Goal: Task Accomplishment & Management: Complete application form

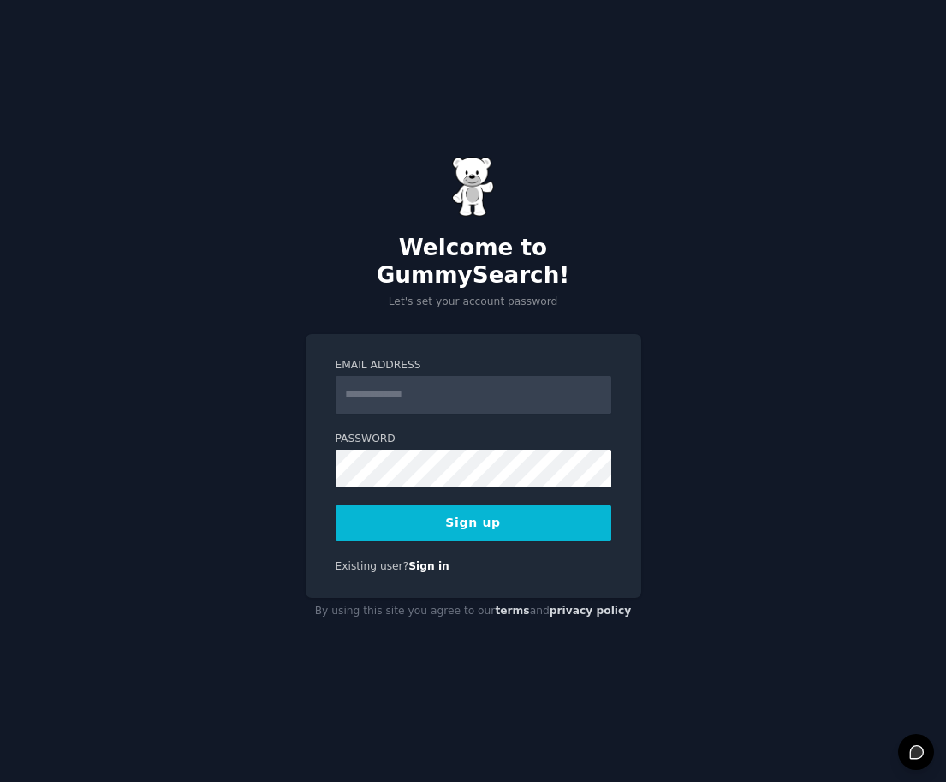
click at [446, 384] on input "Email Address" at bounding box center [474, 395] width 276 height 38
type input "**********"
click at [107, 440] on div "**********" at bounding box center [473, 391] width 946 height 782
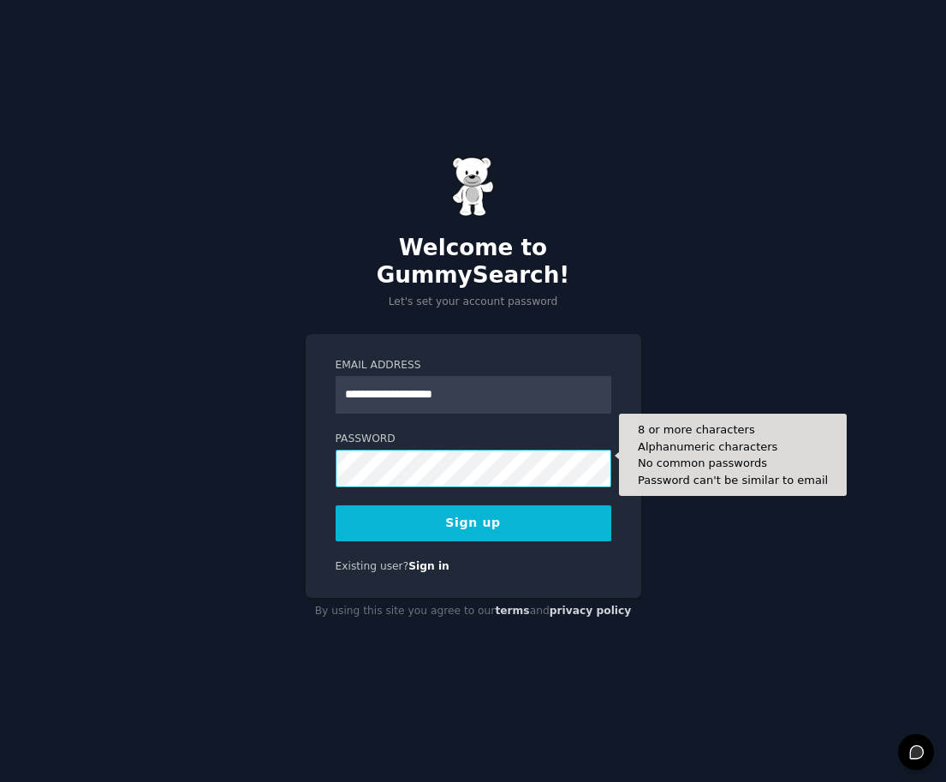
click at [336, 505] on button "Sign up" at bounding box center [474, 523] width 276 height 36
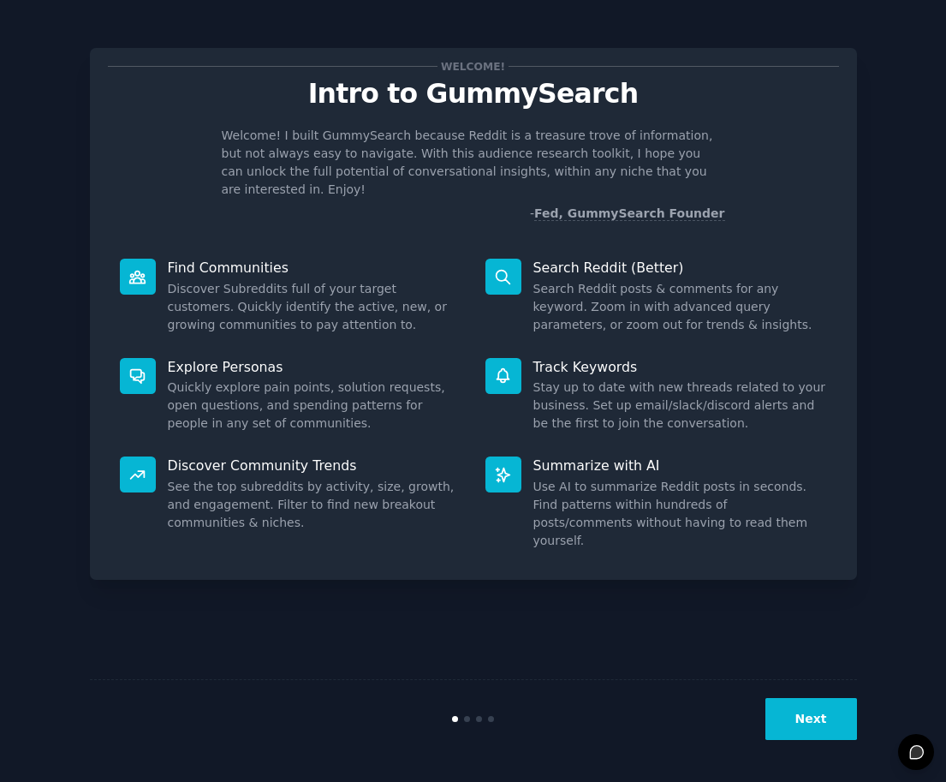
click at [833, 712] on button "Next" at bounding box center [811, 719] width 92 height 42
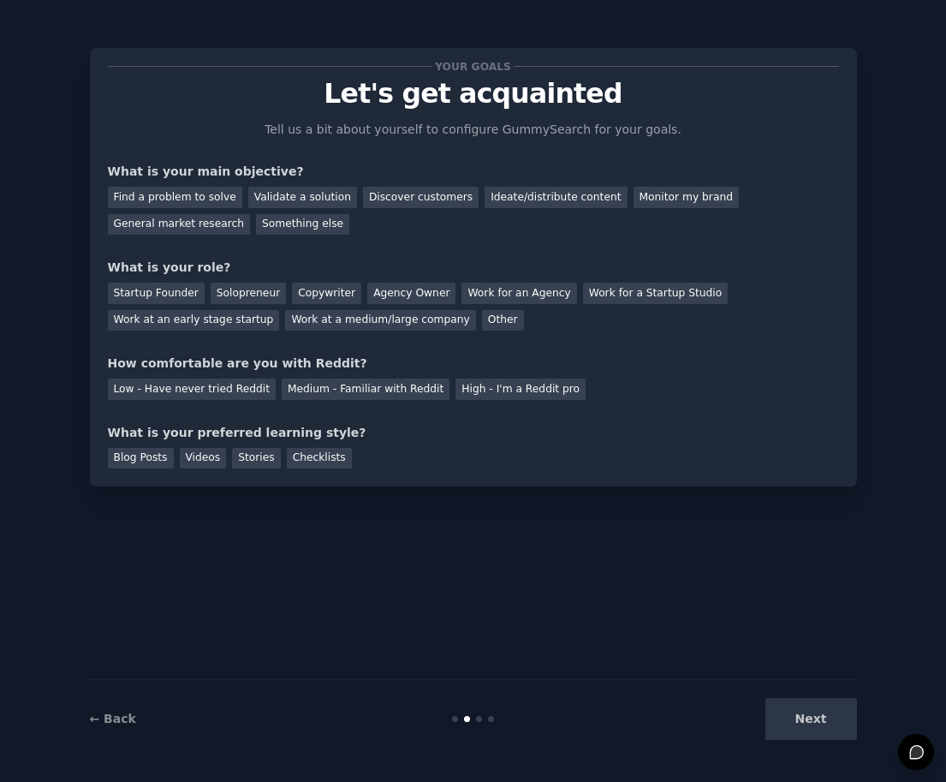
click at [781, 719] on div "Next" at bounding box center [729, 719] width 256 height 42
click at [794, 719] on div "Next" at bounding box center [729, 719] width 256 height 42
click at [731, 146] on div "Your goals Let's get acquainted Tell us a bit about yourself to configure Gummy…" at bounding box center [473, 267] width 731 height 402
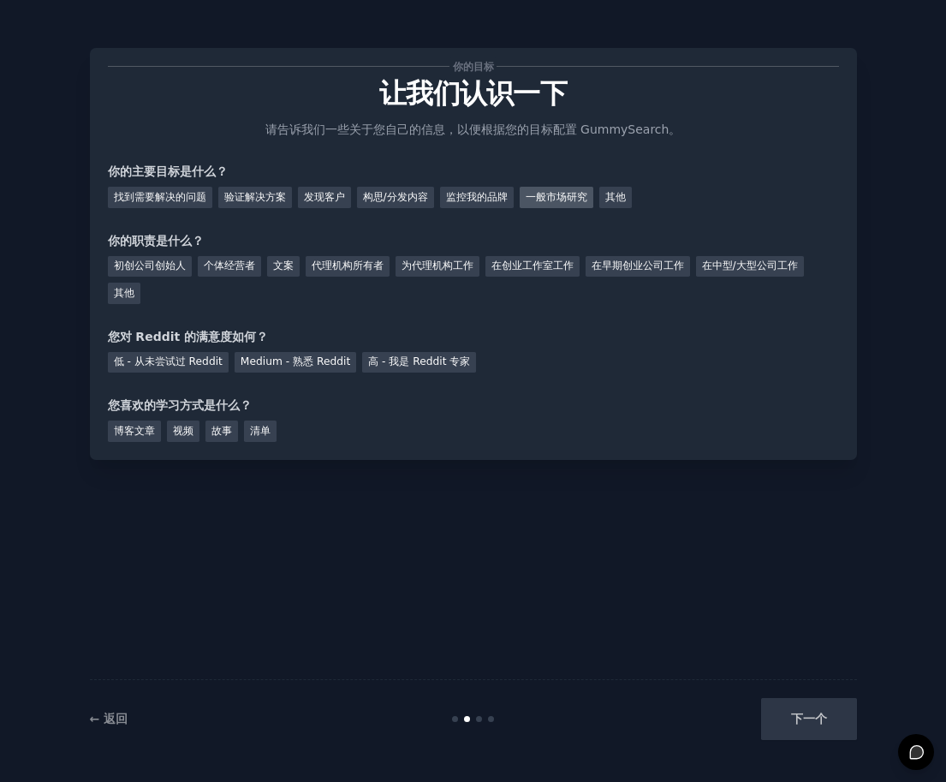
click at [545, 191] on font "一般市场研究" at bounding box center [557, 197] width 62 height 12
click at [254, 194] on font "验证解决方案" at bounding box center [255, 197] width 62 height 12
click at [228, 263] on font "个体经营者" at bounding box center [229, 265] width 51 height 12
click at [550, 201] on font "一般市场研究" at bounding box center [557, 197] width 62 height 12
click at [286, 366] on font "Medium - 熟悉 Reddit" at bounding box center [296, 361] width 110 height 12
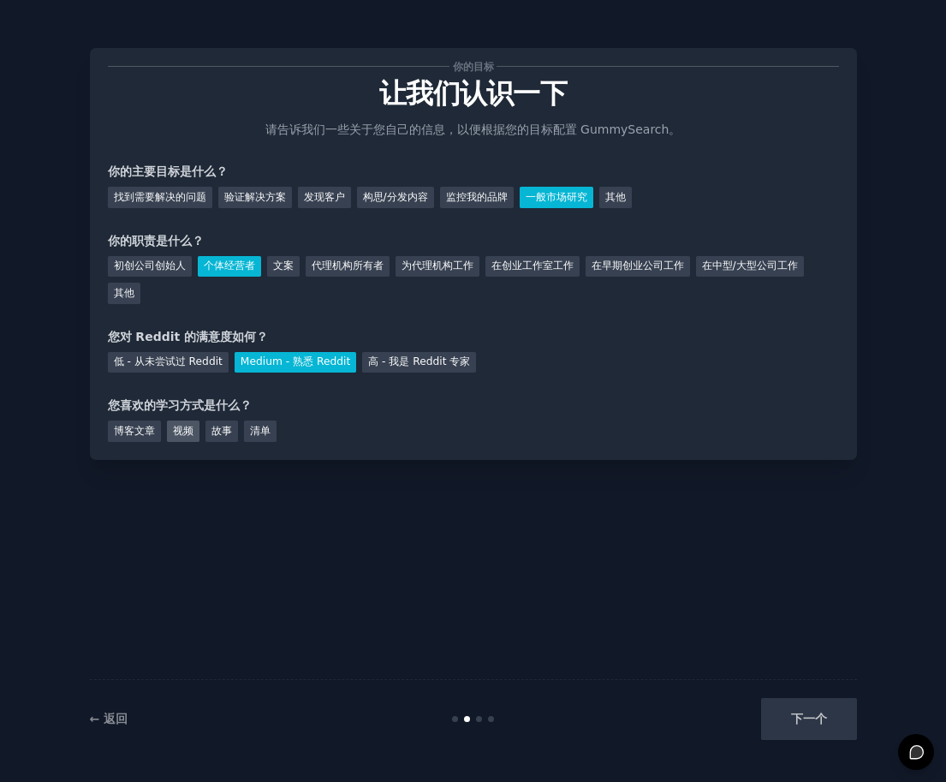
click at [189, 430] on font "视频" at bounding box center [183, 431] width 21 height 12
click at [221, 433] on font "故事" at bounding box center [221, 431] width 21 height 12
click at [197, 433] on div "视频" at bounding box center [183, 430] width 33 height 21
click at [844, 721] on button "下一个" at bounding box center [809, 719] width 96 height 42
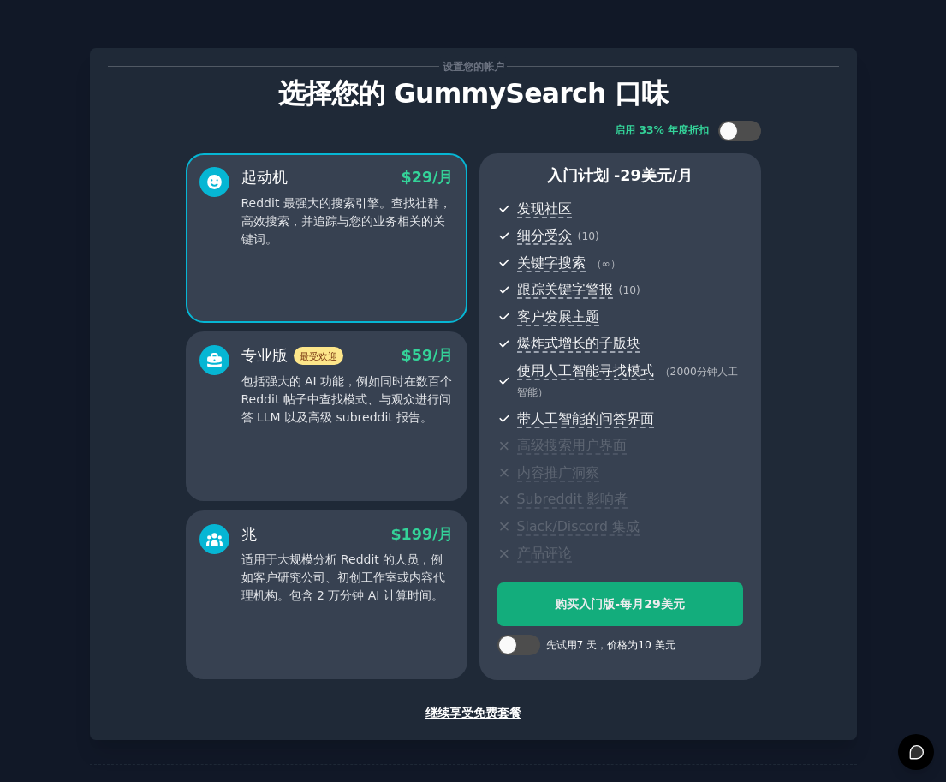
scroll to position [61, 0]
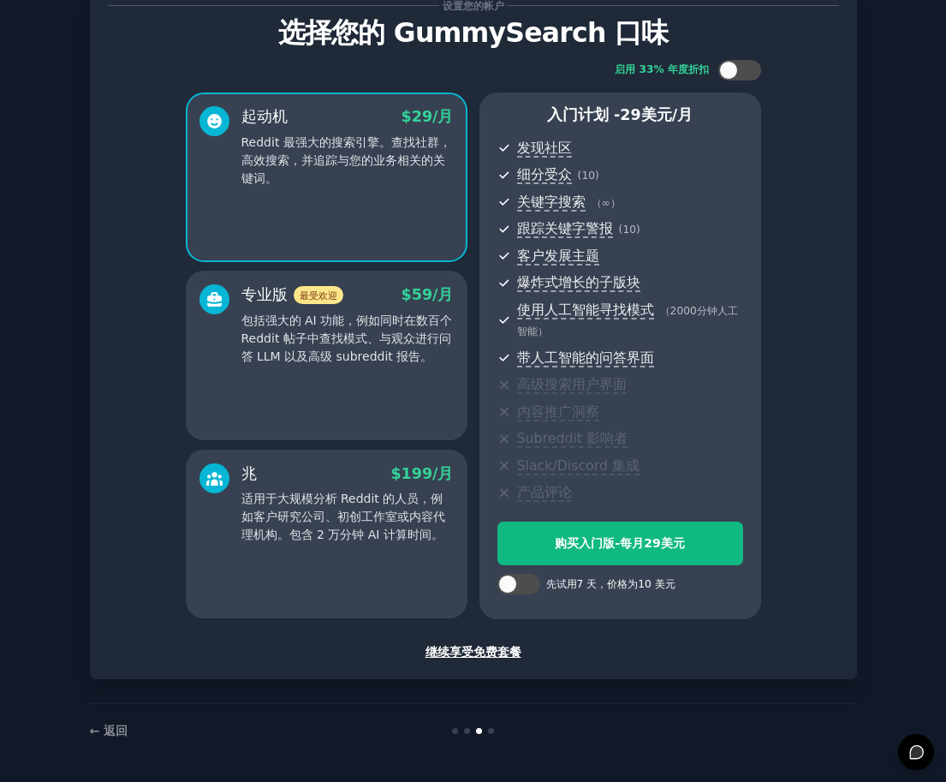
click at [467, 645] on font "继续享受免费套餐" at bounding box center [473, 652] width 96 height 14
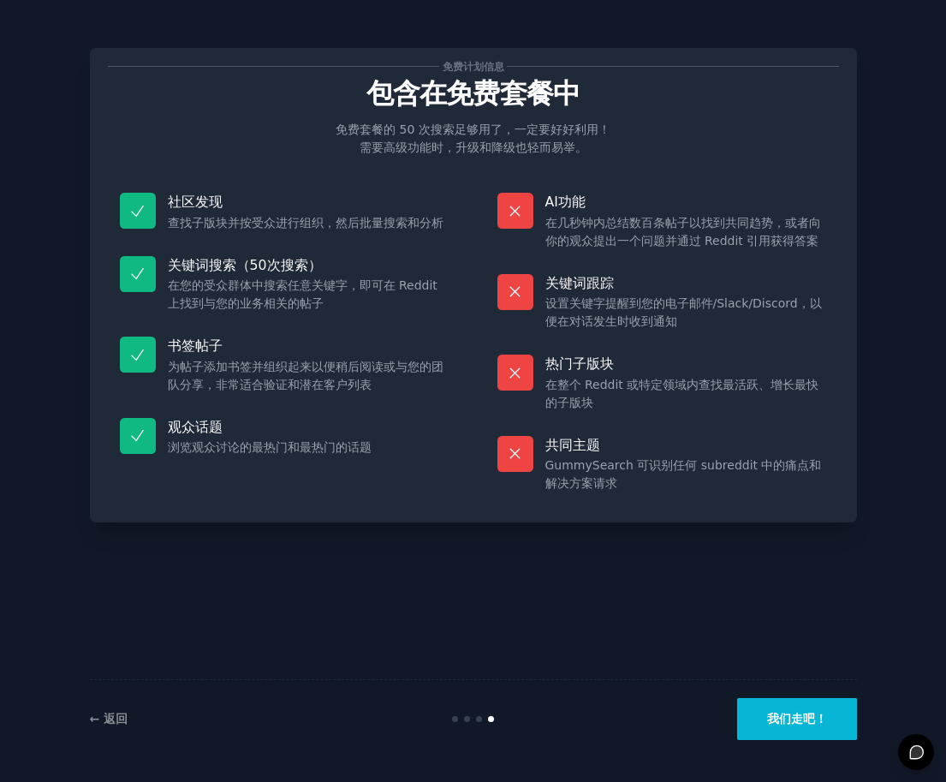
click at [806, 721] on font "我们走吧！" at bounding box center [797, 718] width 60 height 14
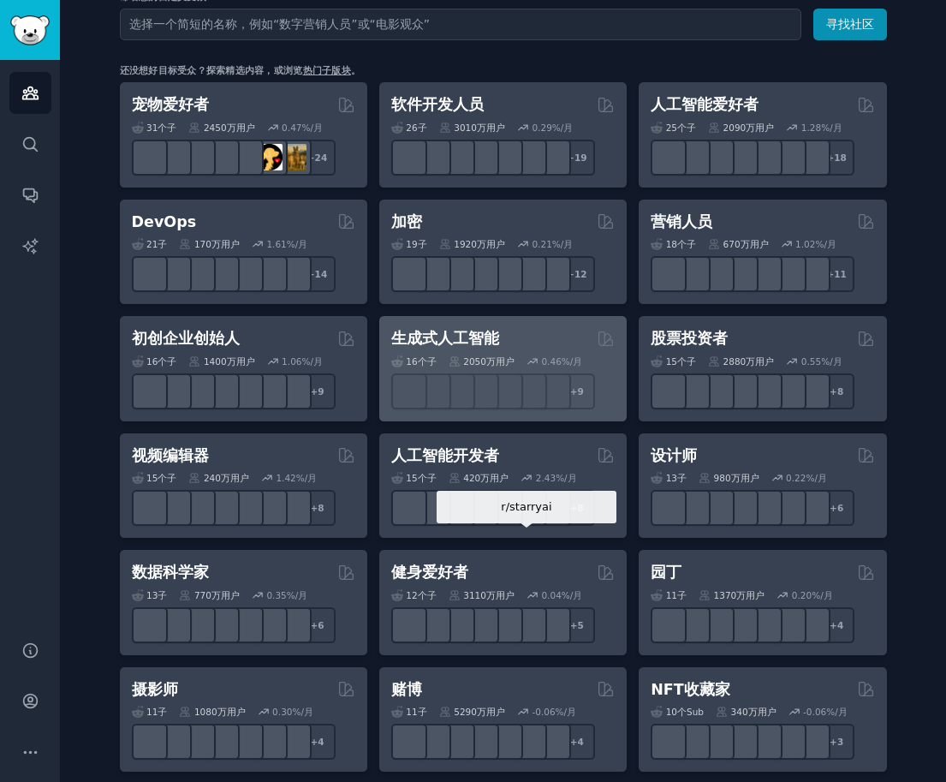
scroll to position [257, 0]
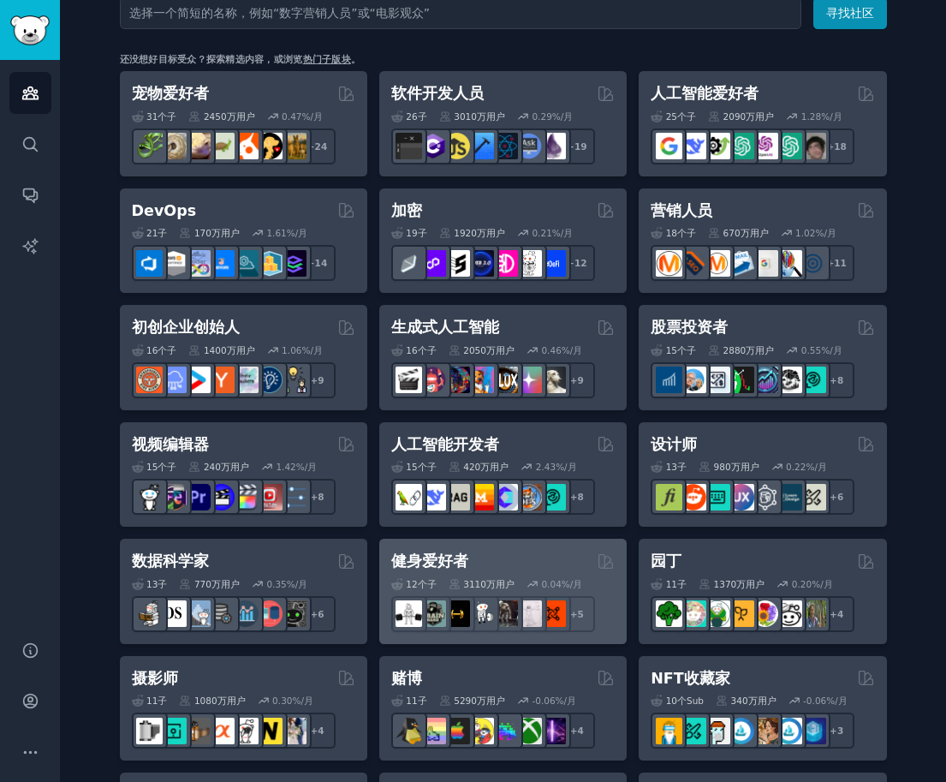
click at [394, 562] on font "健身爱好者" at bounding box center [429, 560] width 77 height 17
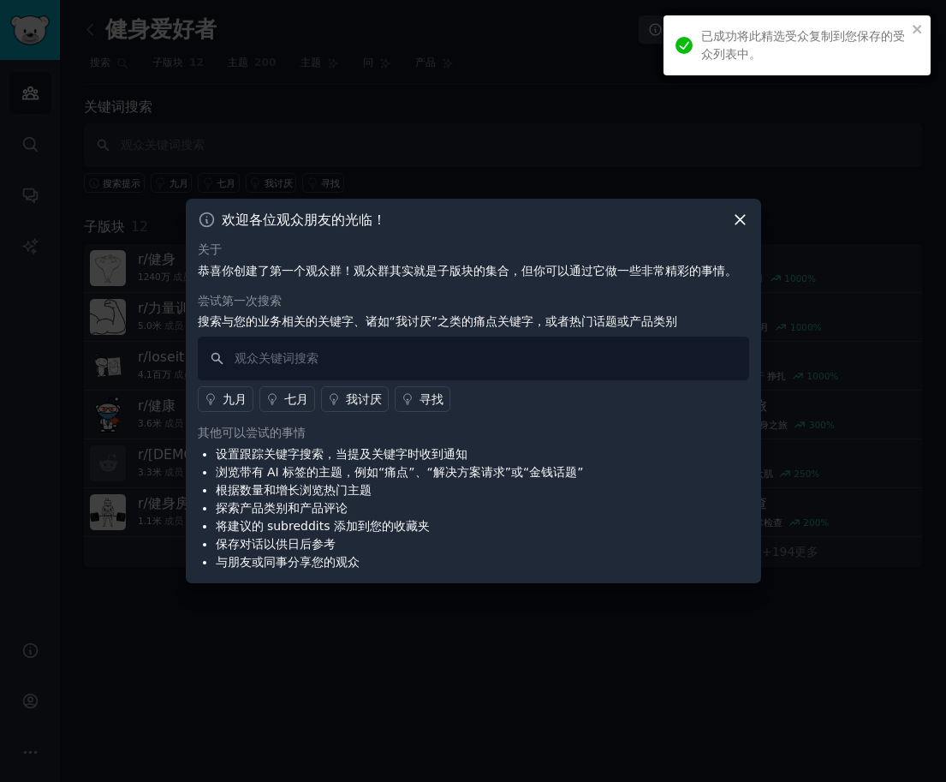
click at [751, 213] on div "欢迎各位观众朋友的光临！ 关于 恭喜你创建了第一个观众群！观众群其实就是子版块的集合，但你可以通过它做一些非常精彩的事情。 尝试第一次搜索 搜索与您的业务相关…" at bounding box center [473, 391] width 575 height 384
click at [736, 223] on icon at bounding box center [739, 220] width 9 height 9
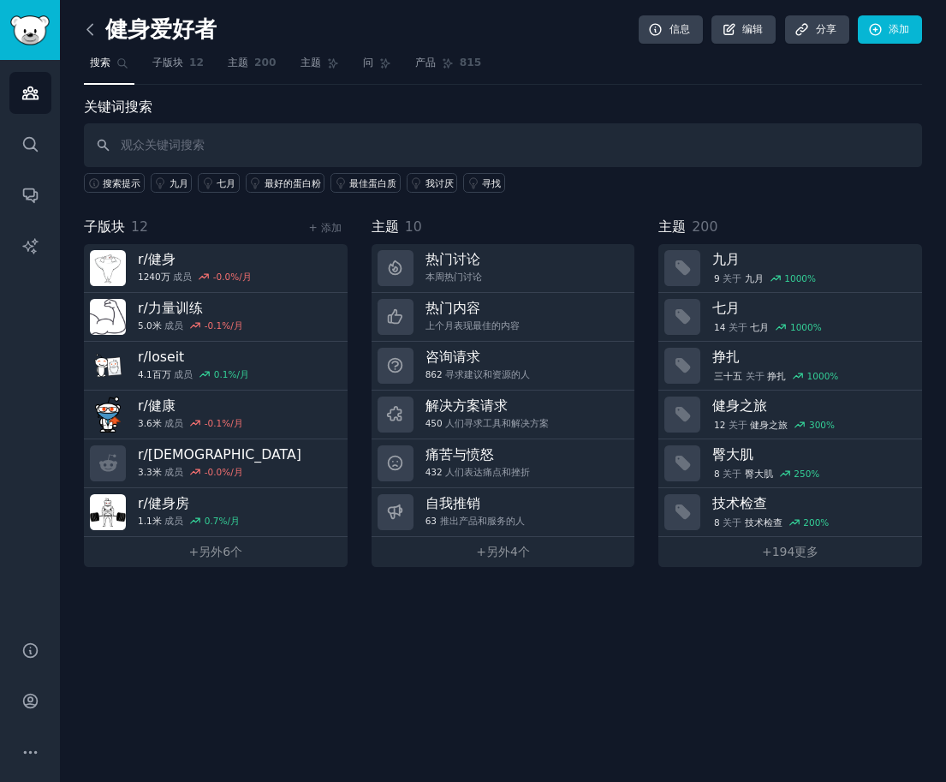
click at [91, 34] on icon at bounding box center [90, 30] width 18 height 18
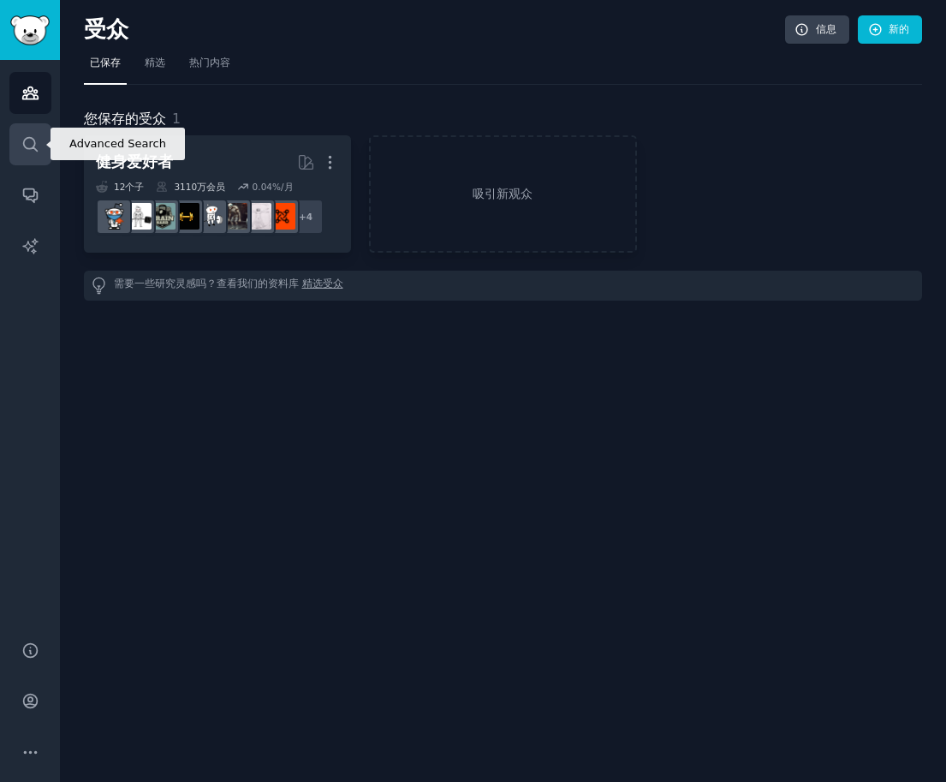
click at [40, 134] on link "搜索" at bounding box center [30, 144] width 42 height 42
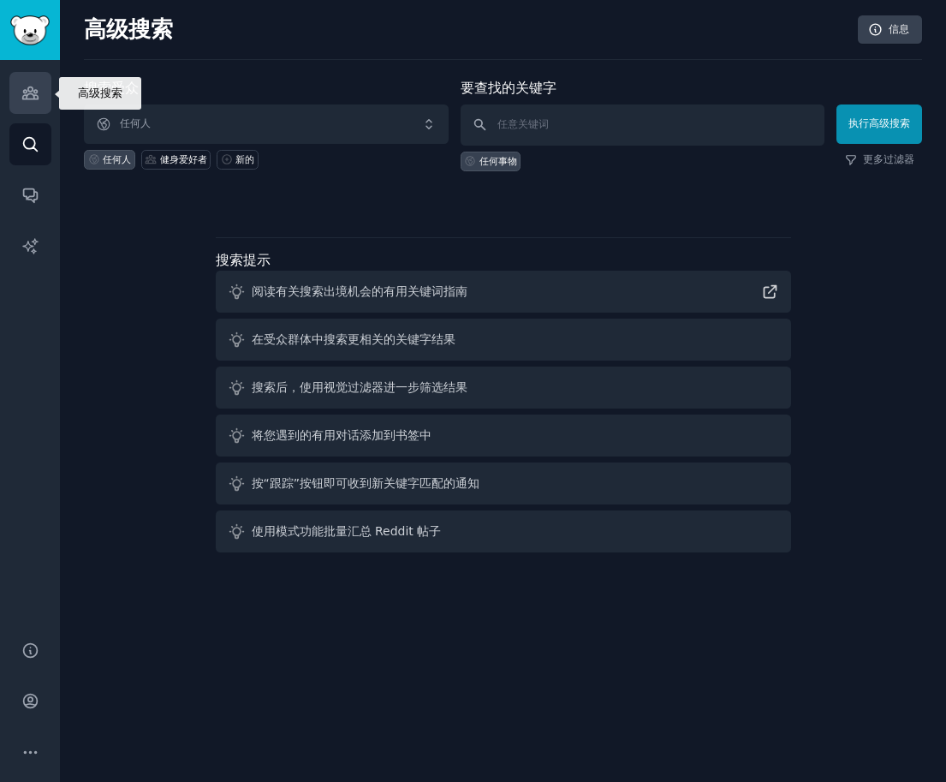
click at [40, 76] on link "受众" at bounding box center [30, 93] width 42 height 42
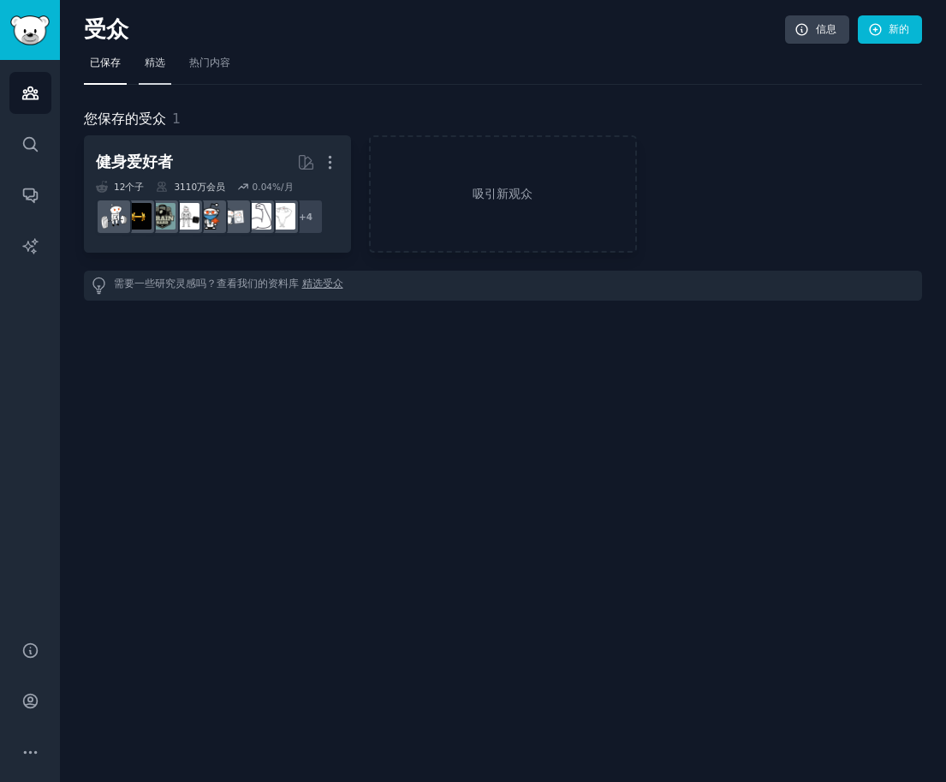
click at [156, 61] on font "精选" at bounding box center [155, 63] width 21 height 12
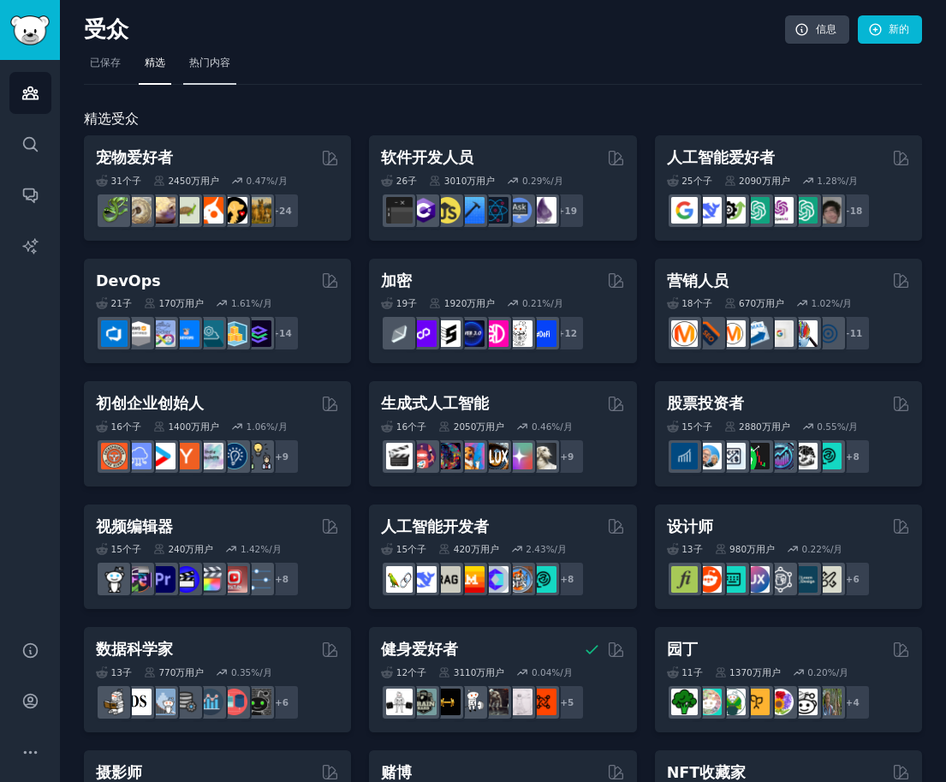
click at [218, 66] on font "热门内容" at bounding box center [209, 63] width 41 height 12
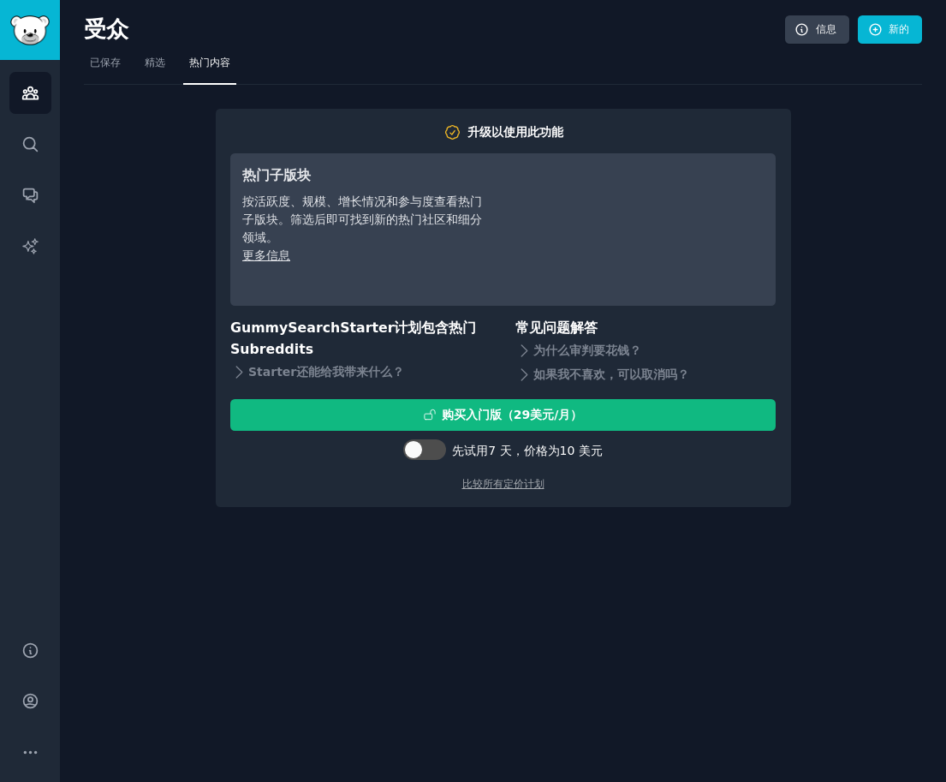
click at [840, 294] on div "升级以使用此功能 热门子版块 按活跃度、规模、增长情况和参与度查看热门子版块。筛选后即可找到新的热门社区和细分领域。 更多信息 GummySearch Sta…" at bounding box center [503, 296] width 838 height 423
click at [152, 66] on font "精选" at bounding box center [155, 63] width 21 height 12
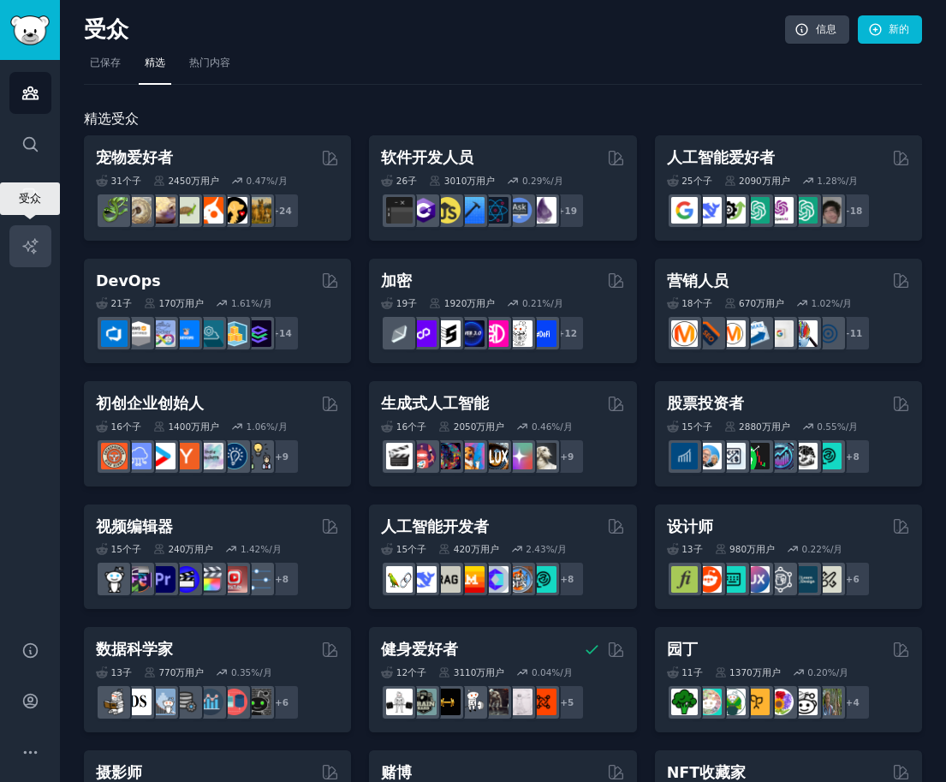
click at [26, 250] on icon "侧边栏" at bounding box center [30, 246] width 18 height 18
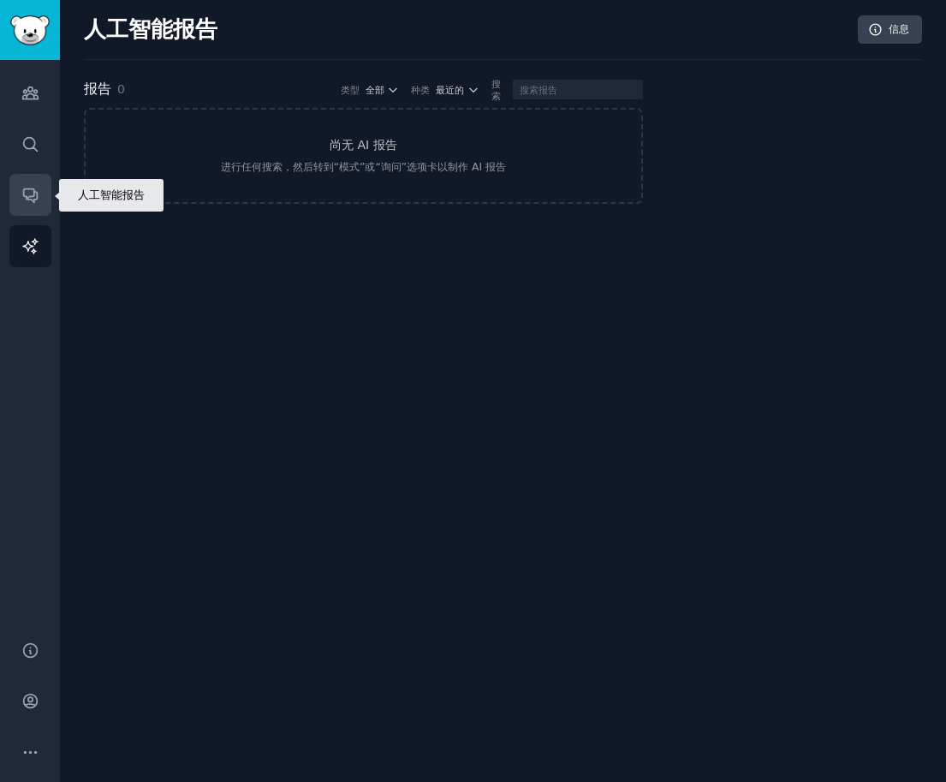
click at [19, 212] on link "对话" at bounding box center [30, 195] width 42 height 42
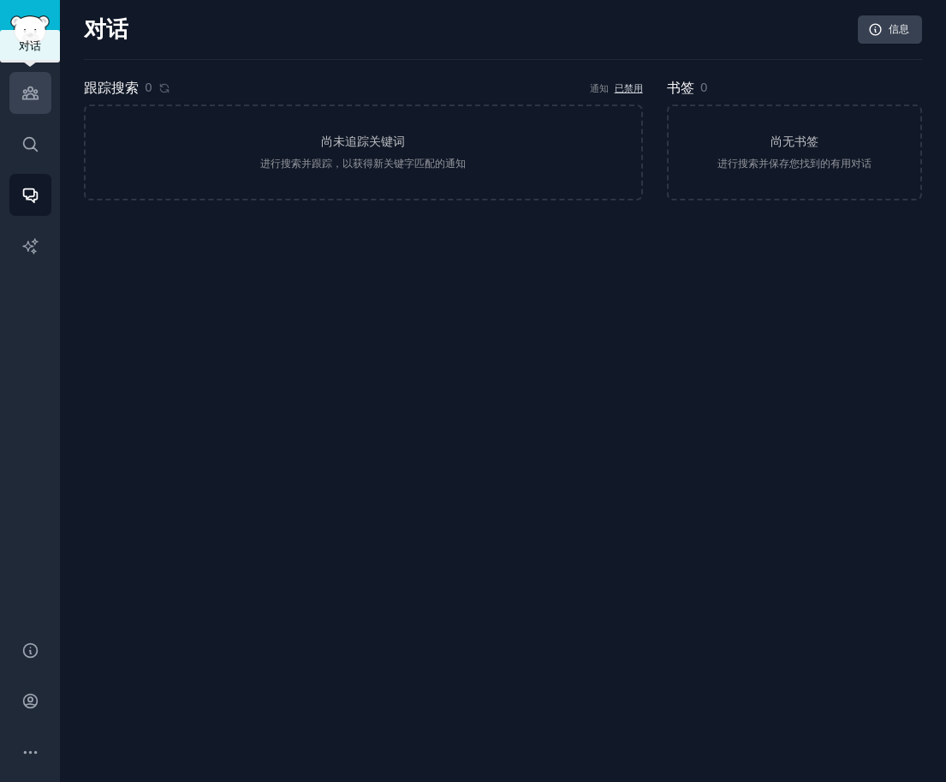
click at [47, 83] on link "受众" at bounding box center [30, 93] width 42 height 42
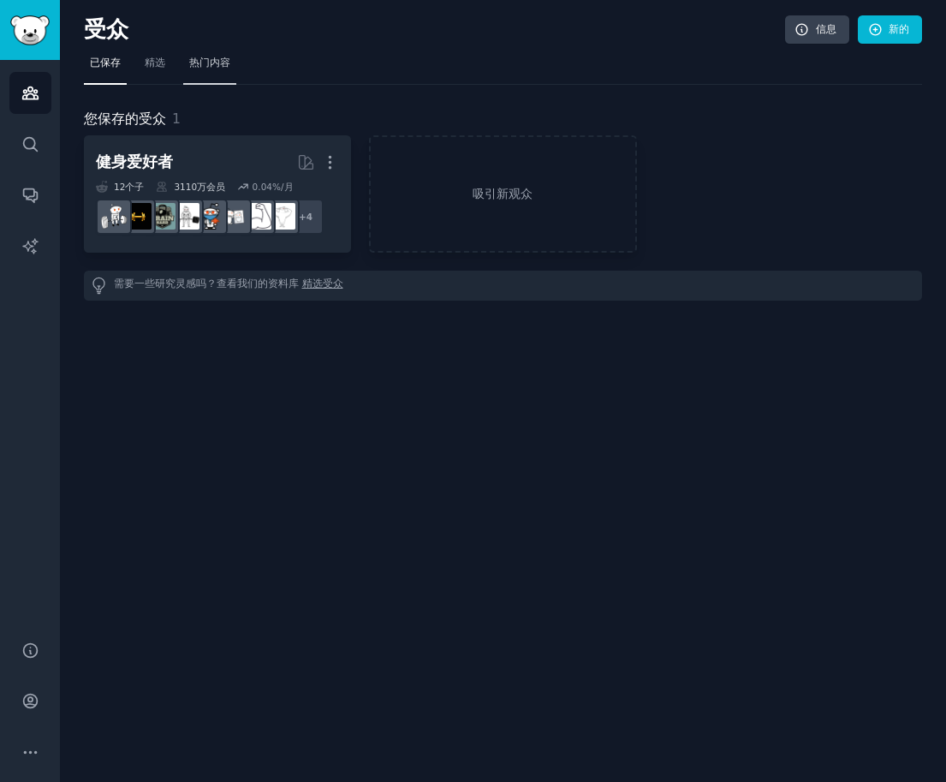
click at [225, 68] on font "热门内容" at bounding box center [209, 63] width 41 height 12
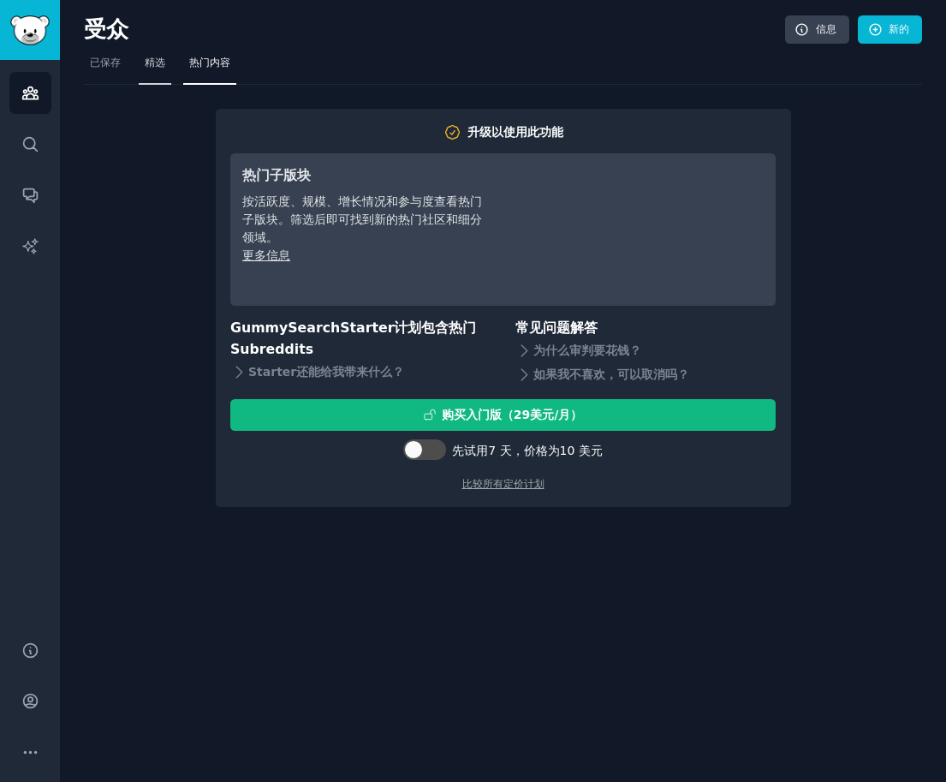
click at [161, 68] on font "精选" at bounding box center [155, 63] width 21 height 12
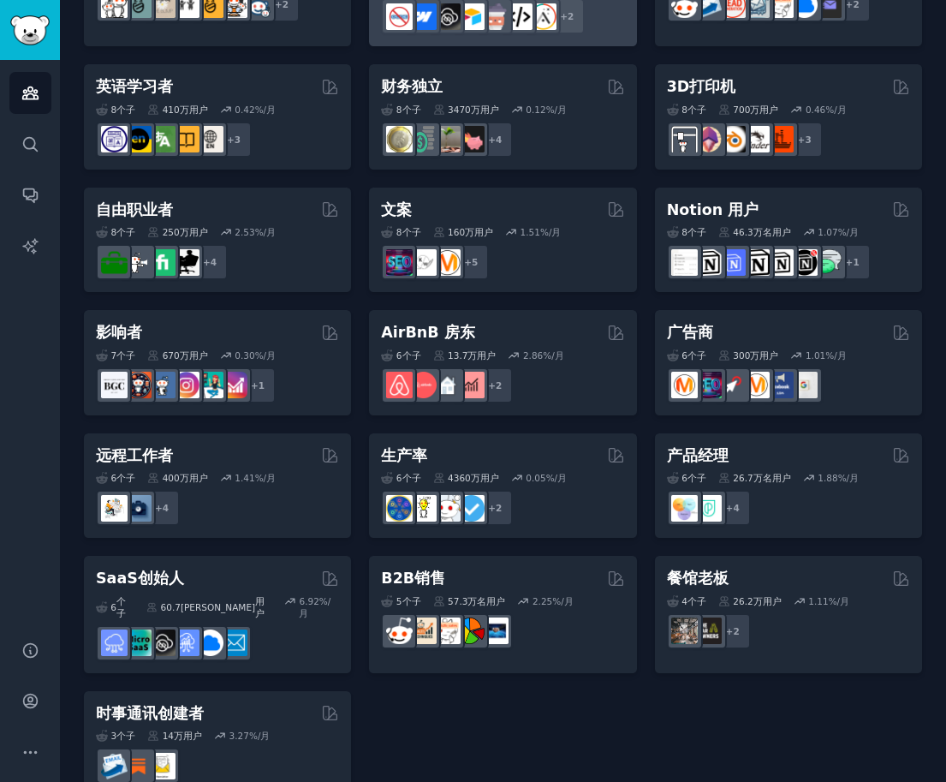
scroll to position [1080, 0]
